Goal: Information Seeking & Learning: Learn about a topic

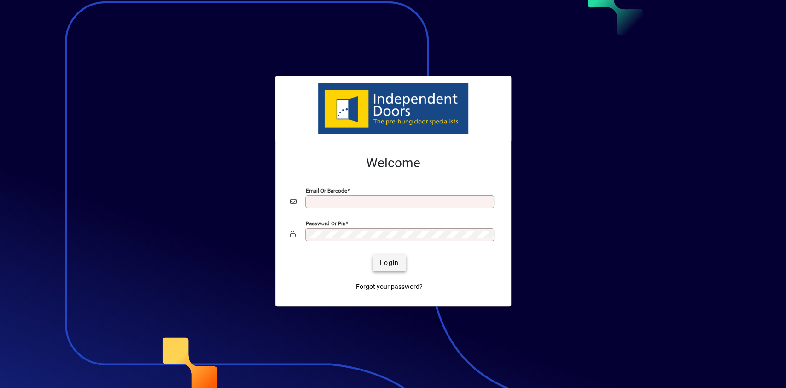
type input "**********"
click at [381, 261] on span "Login" at bounding box center [389, 263] width 19 height 10
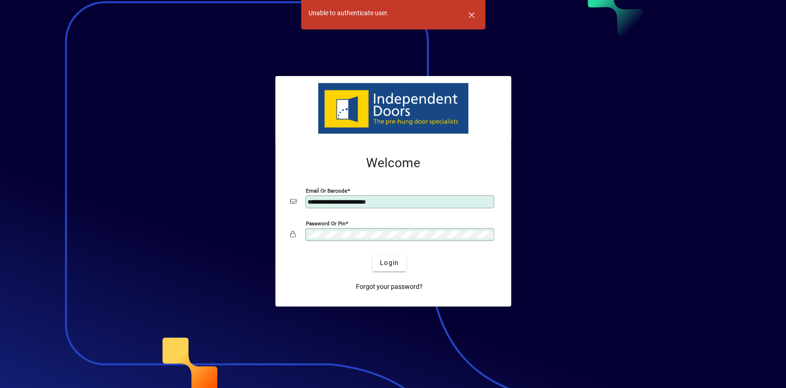
click at [356, 238] on div "Password or Pin" at bounding box center [399, 234] width 189 height 13
click at [678, 181] on div at bounding box center [393, 194] width 786 height 388
click at [397, 264] on span "Login" at bounding box center [389, 263] width 19 height 10
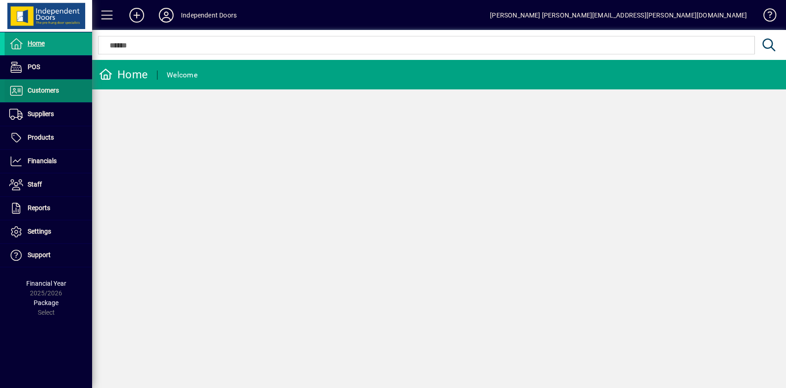
click at [50, 88] on span "Customers" at bounding box center [43, 90] width 31 height 7
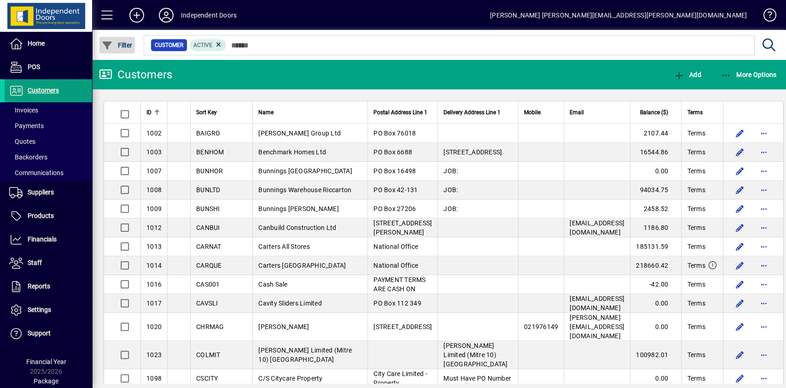
click at [127, 37] on span "button" at bounding box center [116, 45] width 35 height 22
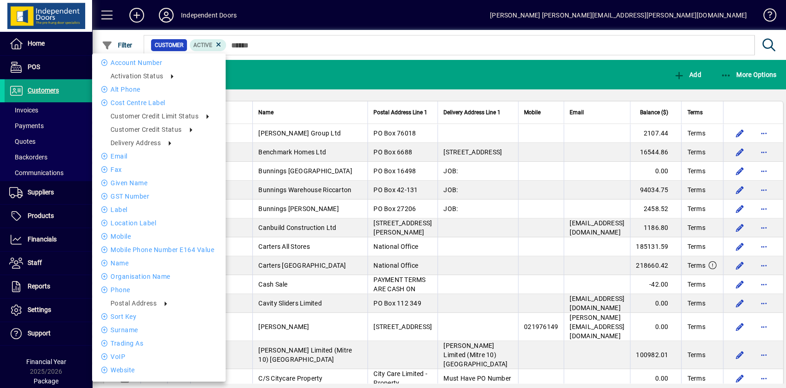
click at [45, 114] on div at bounding box center [393, 194] width 786 height 388
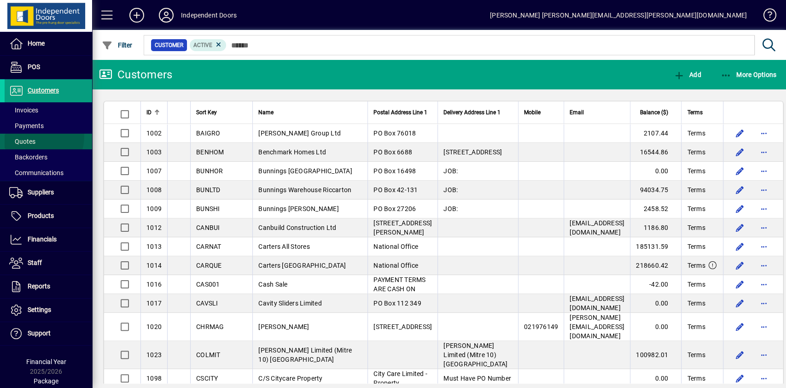
click at [28, 135] on span at bounding box center [48, 141] width 87 height 22
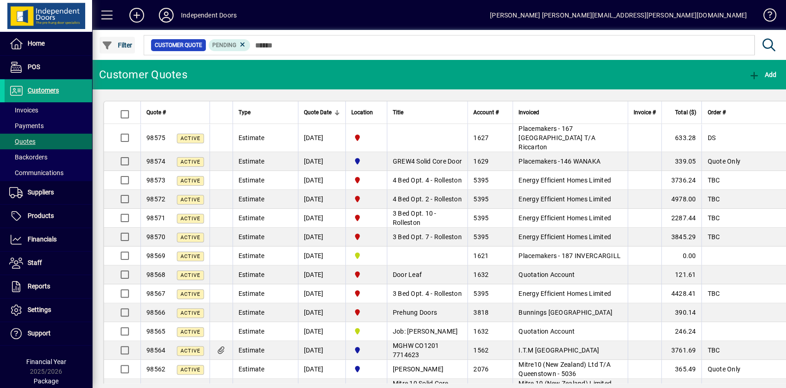
click at [114, 47] on span "Filter" at bounding box center [117, 44] width 31 height 7
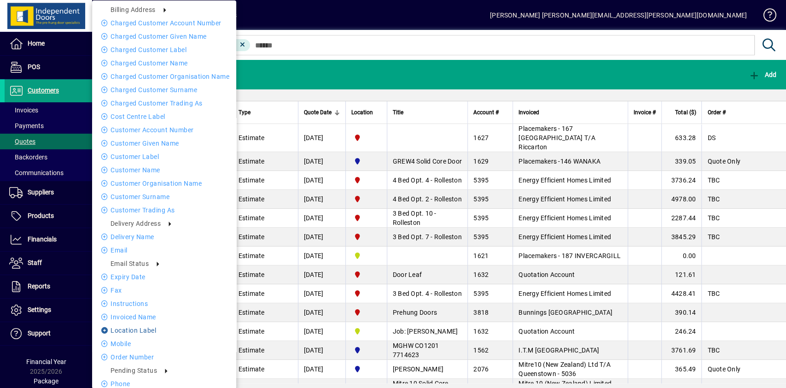
click at [140, 327] on li "Location Label" at bounding box center [164, 329] width 144 height 11
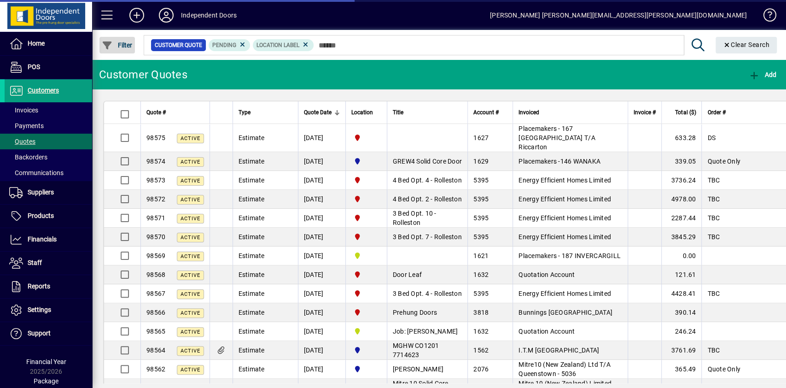
click at [122, 49] on span "button" at bounding box center [116, 45] width 35 height 22
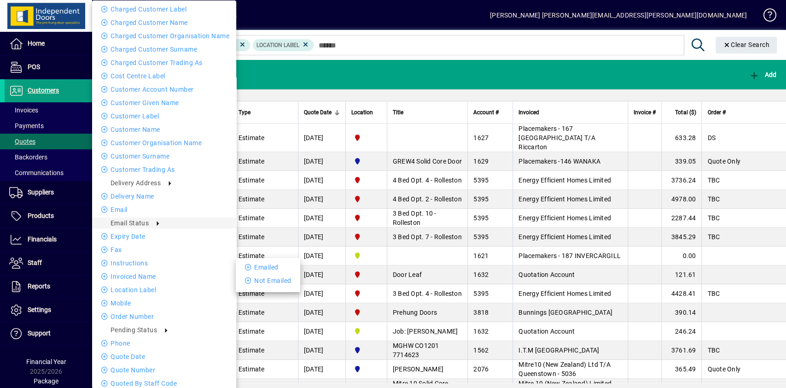
scroll to position [87, 0]
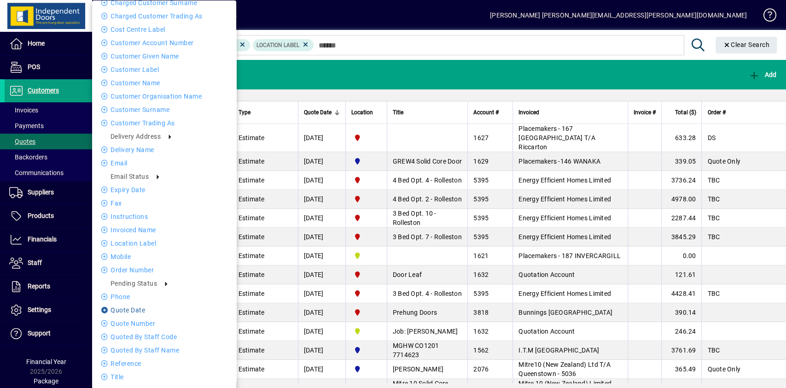
click at [130, 310] on li "Quote date" at bounding box center [164, 309] width 144 height 11
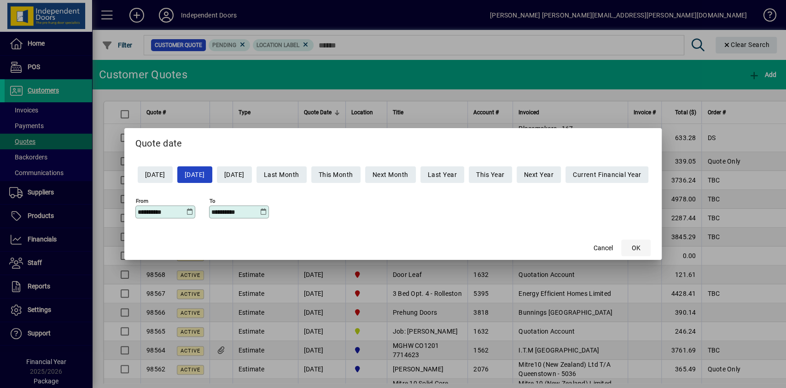
click at [640, 244] on span "OK" at bounding box center [635, 248] width 9 height 10
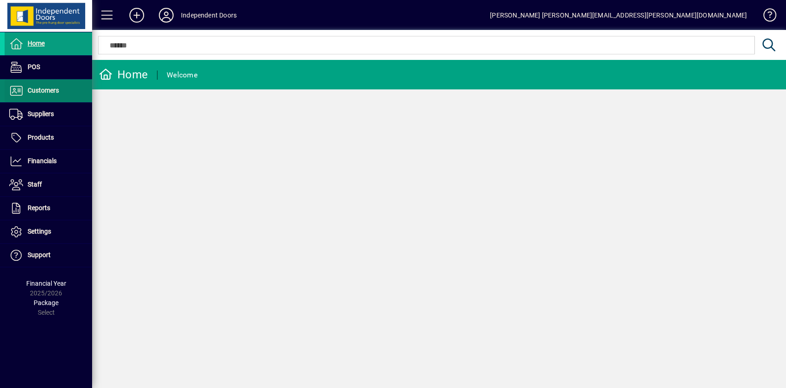
click at [24, 87] on span "Customers" at bounding box center [32, 90] width 54 height 11
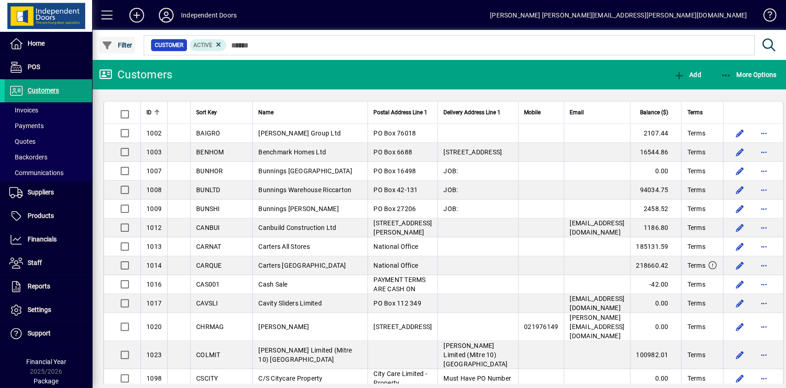
click at [129, 50] on span "button" at bounding box center [116, 45] width 35 height 22
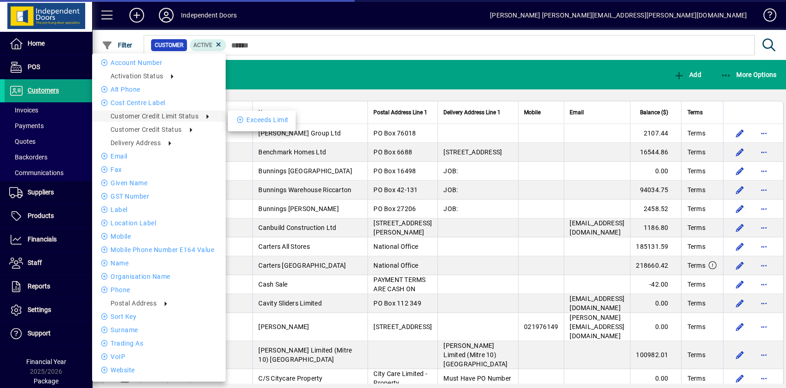
click at [32, 106] on div at bounding box center [393, 194] width 786 height 388
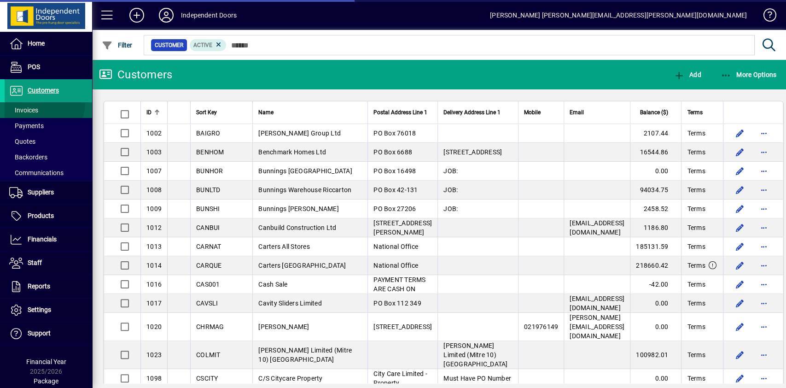
click at [39, 103] on span at bounding box center [48, 110] width 87 height 22
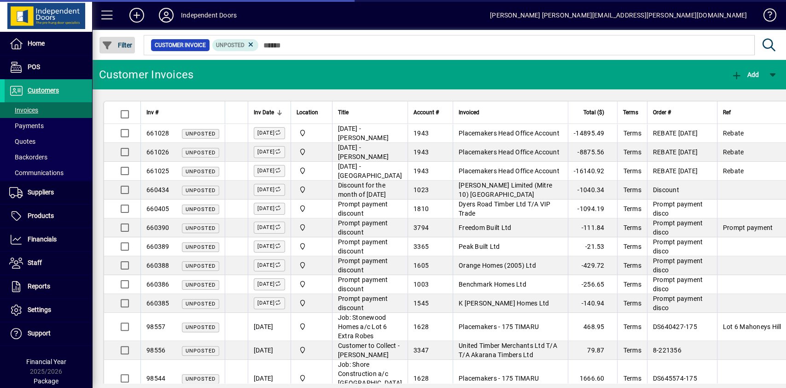
click at [123, 47] on span "Filter" at bounding box center [117, 44] width 31 height 7
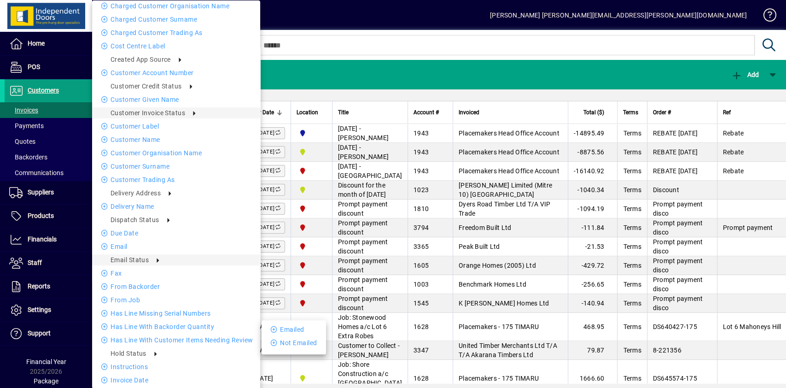
scroll to position [194, 0]
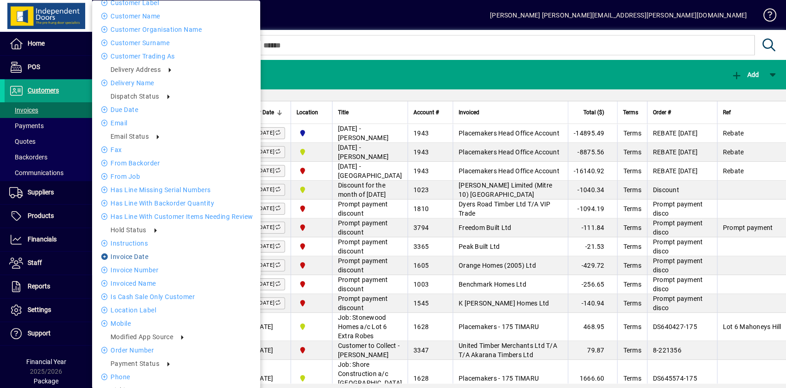
click at [141, 256] on li "Invoice date" at bounding box center [176, 256] width 168 height 11
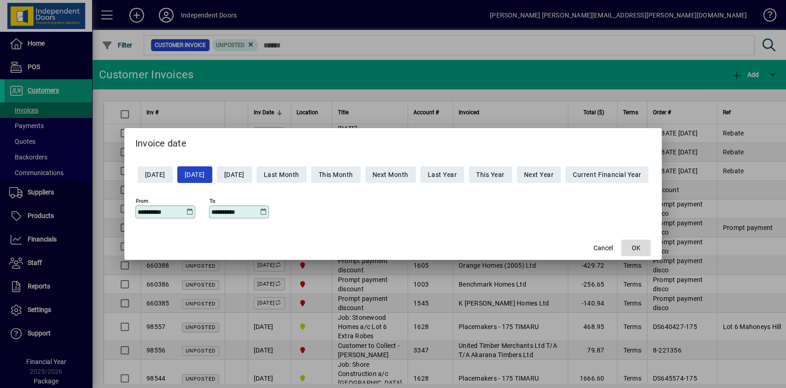
click at [640, 251] on span "OK" at bounding box center [635, 248] width 9 height 10
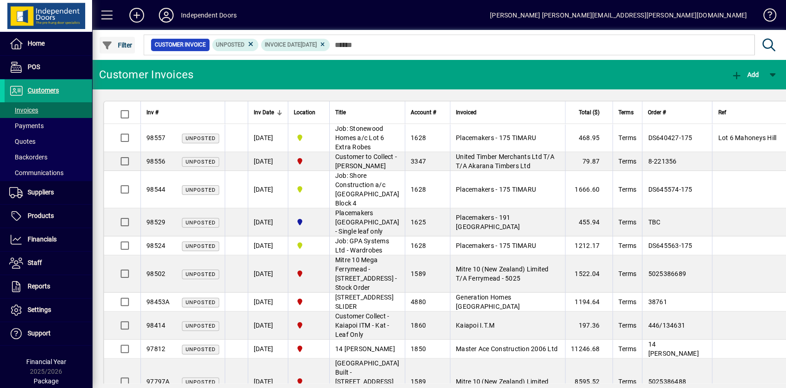
click at [129, 46] on span "Filter" at bounding box center [117, 44] width 31 height 7
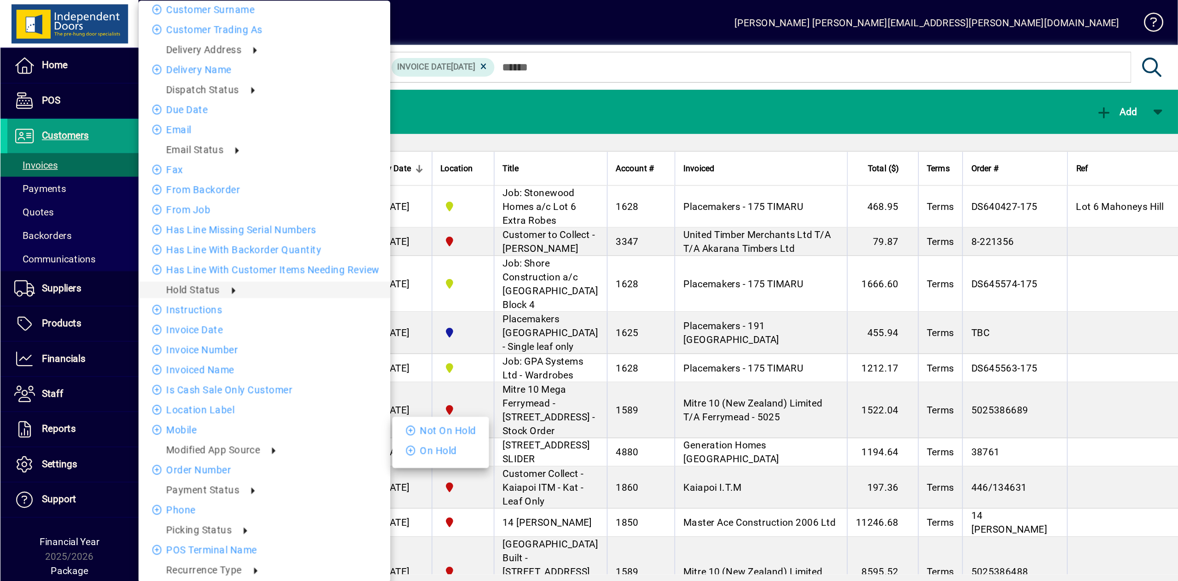
scroll to position [236, 0]
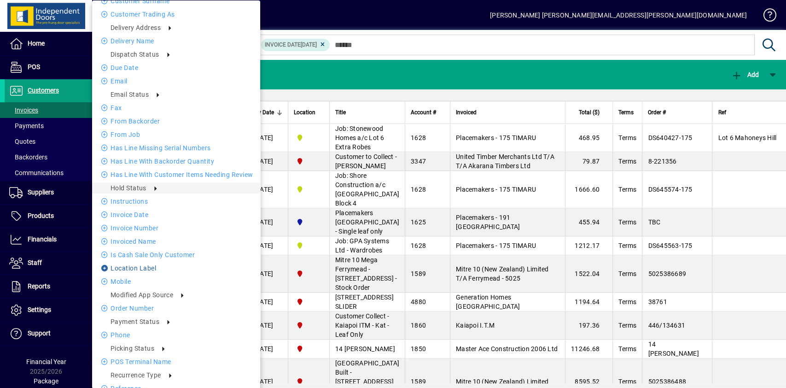
click at [137, 264] on li "Location Label" at bounding box center [176, 267] width 168 height 11
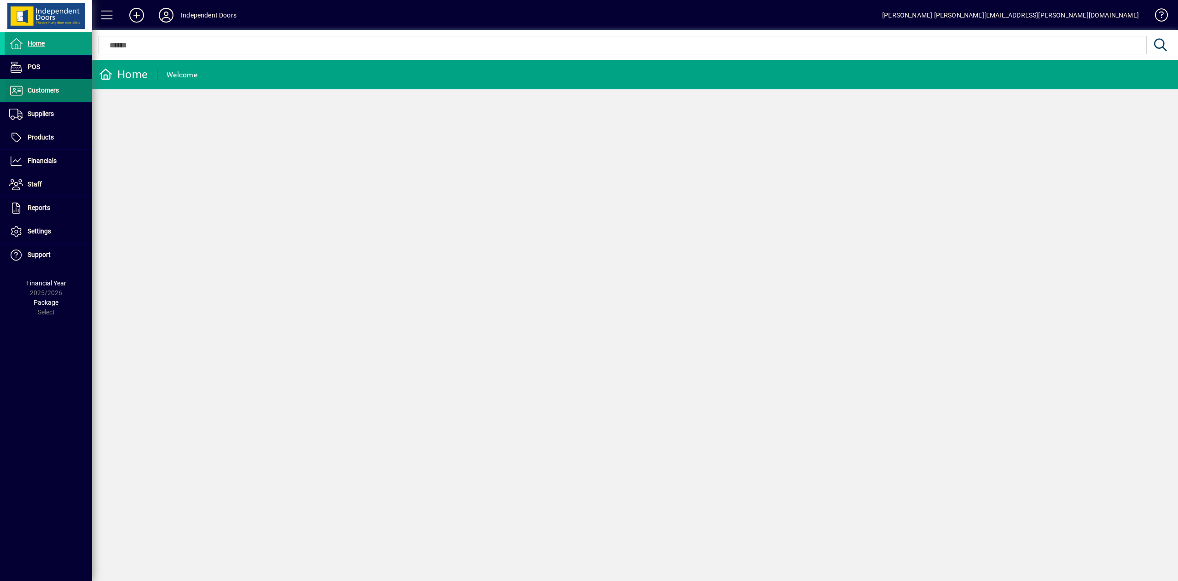
click at [57, 89] on span "Customers" at bounding box center [43, 90] width 31 height 7
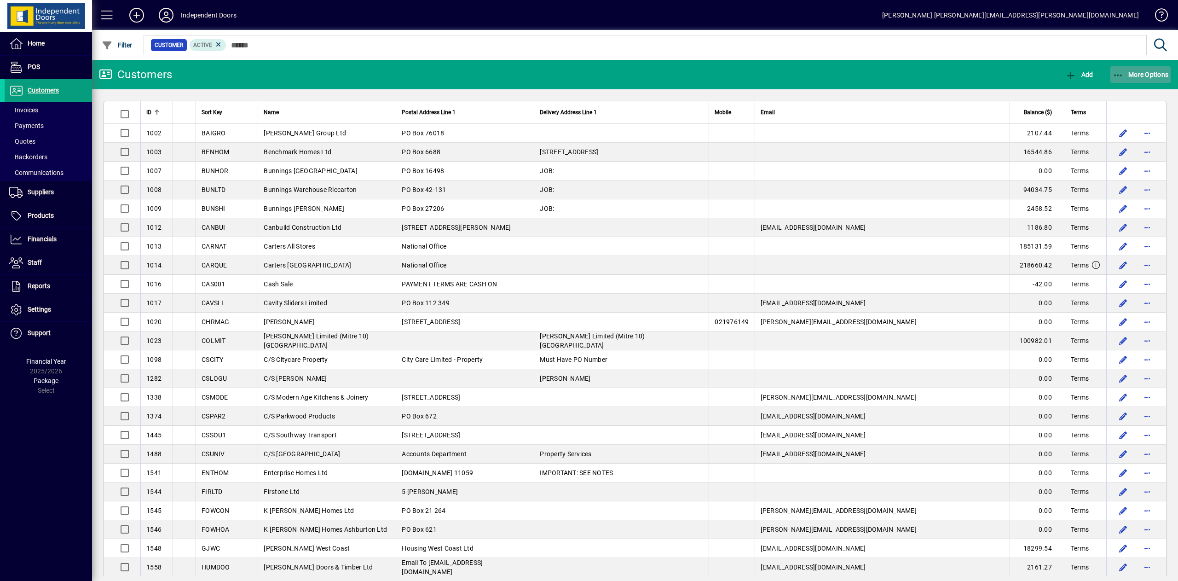
click at [785, 72] on icon "button" at bounding box center [1119, 75] width 12 height 9
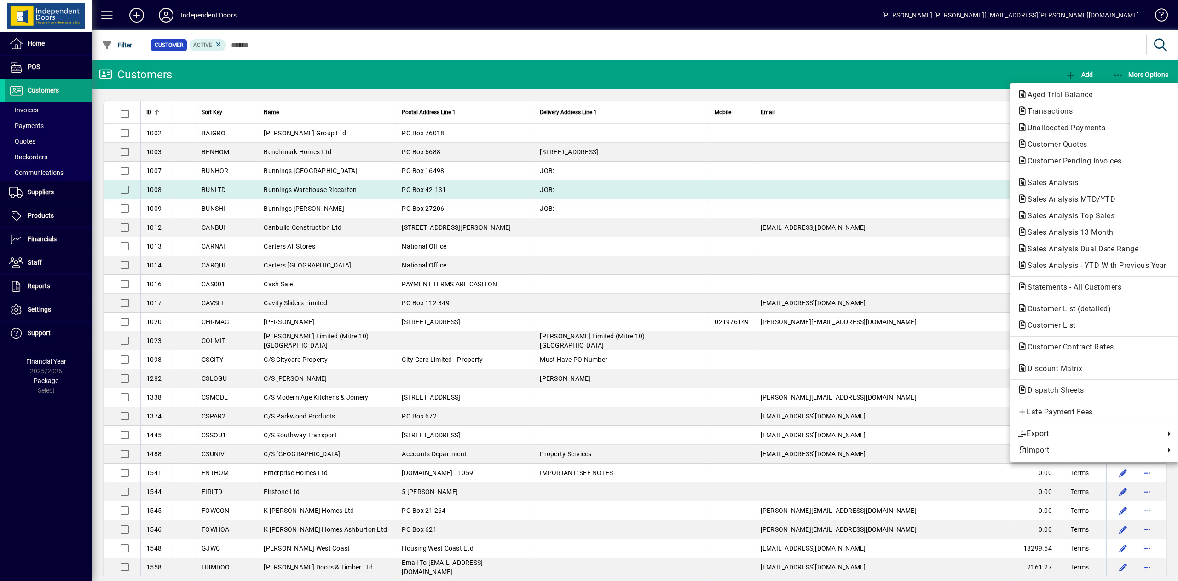
drag, startPoint x: 1040, startPoint y: 185, endPoint x: 1036, endPoint y: 186, distance: 4.7
click at [785, 185] on span "Sales Analysis" at bounding box center [1050, 182] width 65 height 9
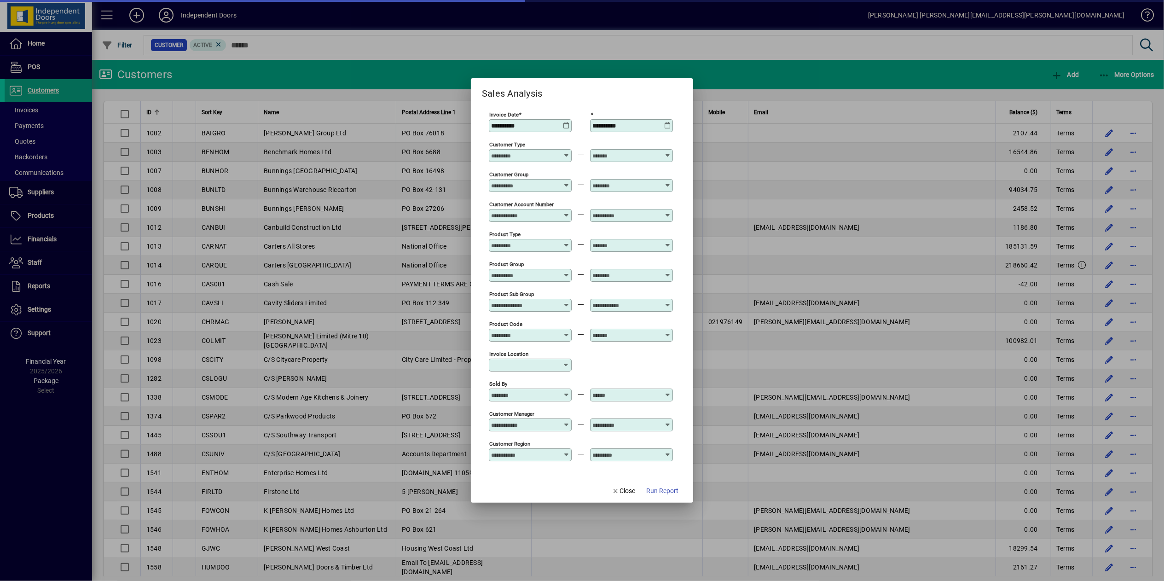
scroll to position [199, 0]
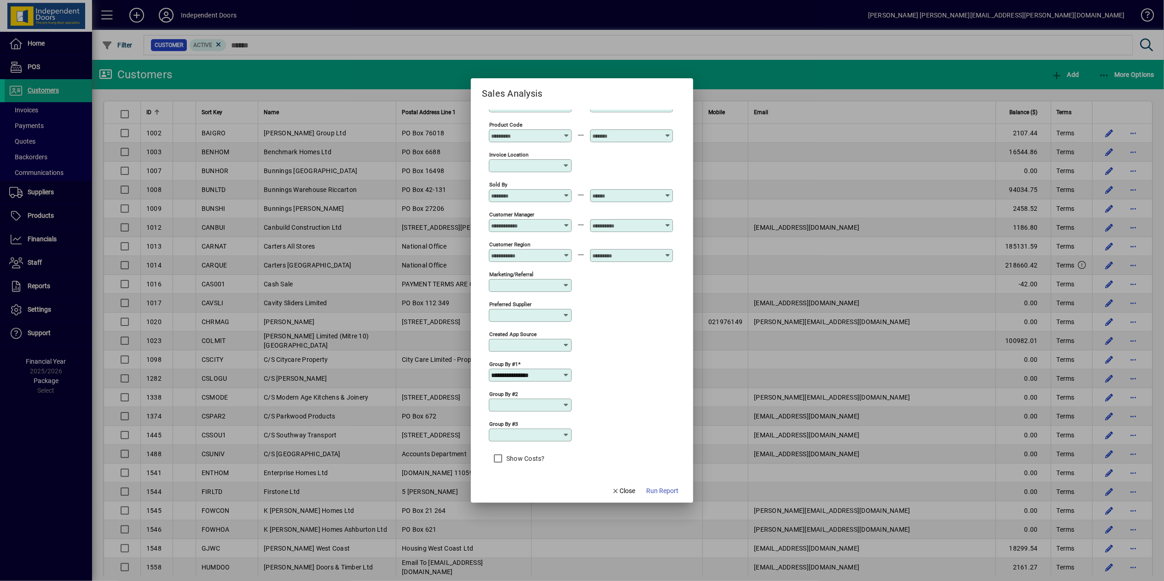
click at [562, 376] on icon at bounding box center [565, 374] width 7 height 7
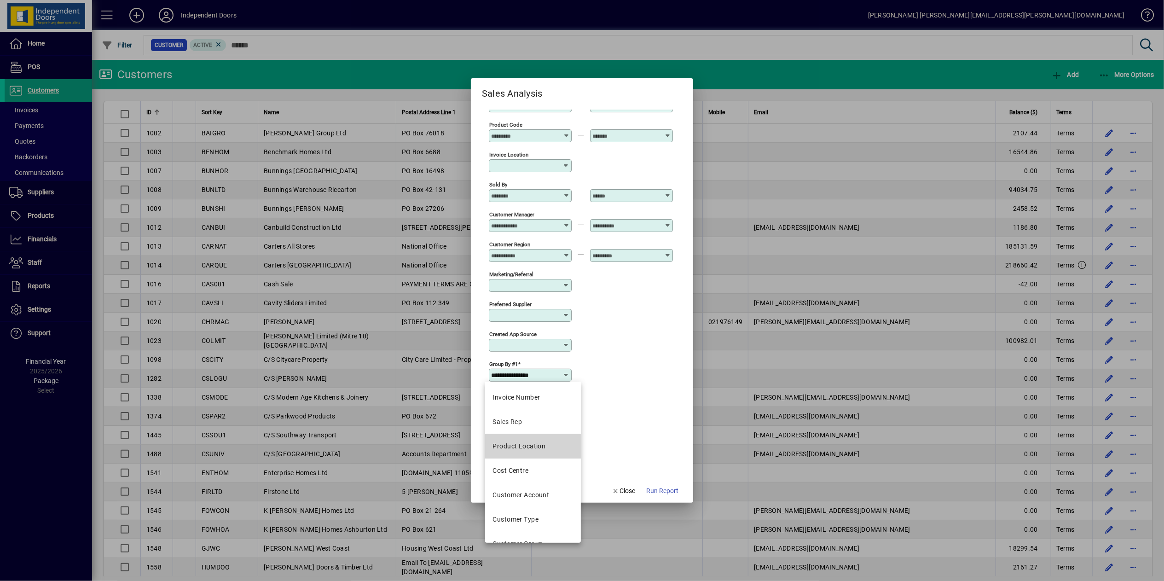
click at [527, 387] on div "Product Location" at bounding box center [518, 446] width 53 height 10
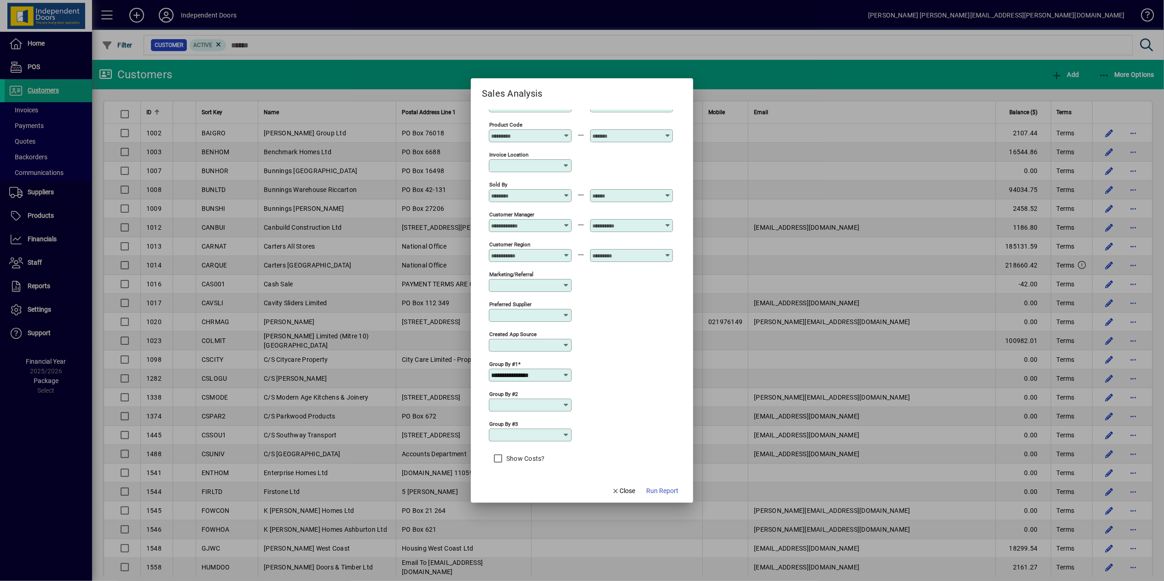
type input "**********"
click at [656, 387] on span "button" at bounding box center [662, 491] width 40 height 22
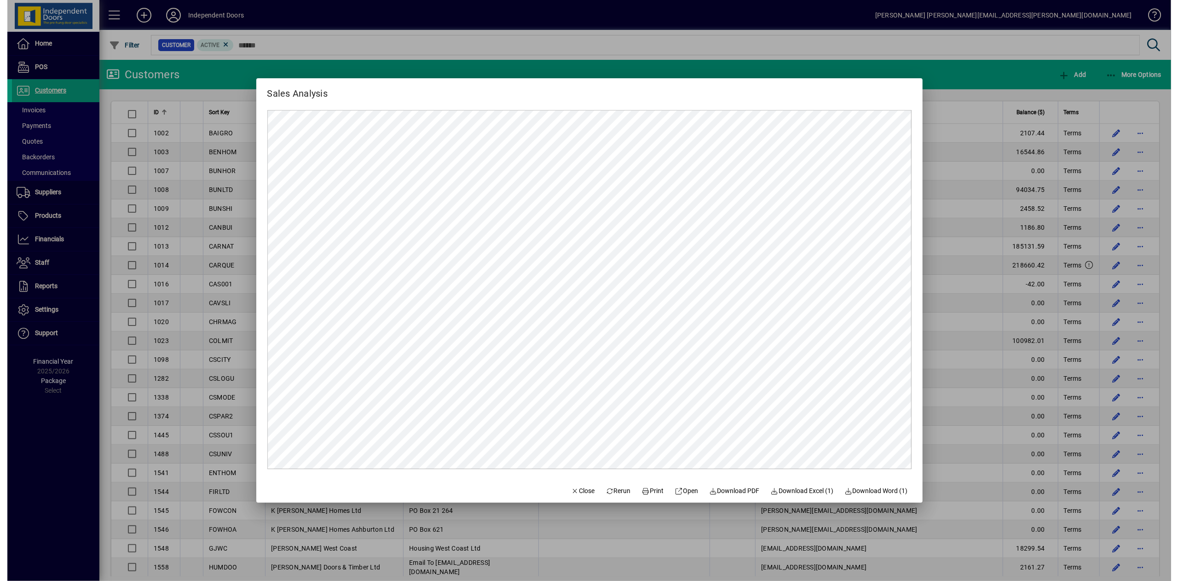
scroll to position [0, 0]
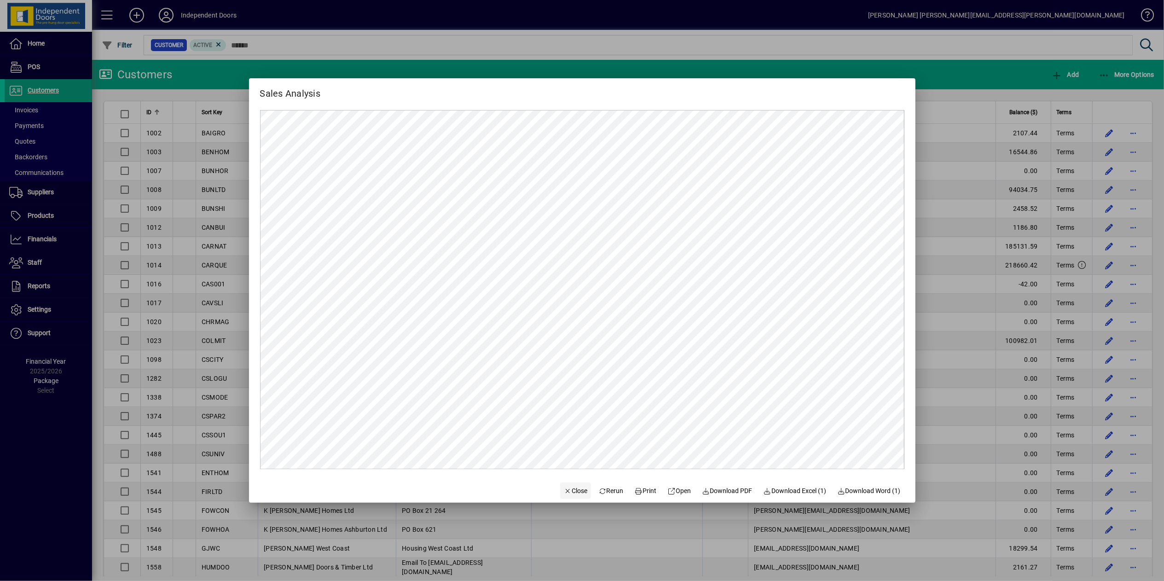
click at [570, 387] on span "Close" at bounding box center [576, 491] width 24 height 10
